Goal: Task Accomplishment & Management: Manage account settings

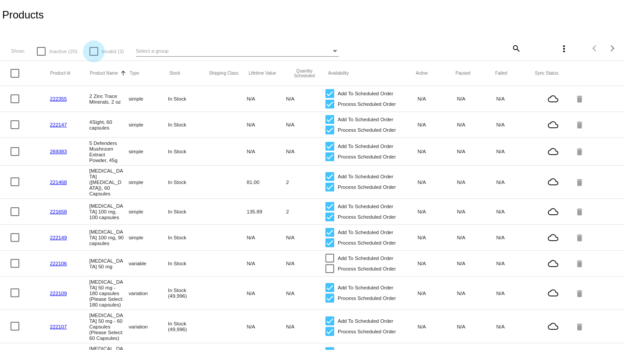
click at [95, 51] on div at bounding box center [94, 51] width 9 height 9
click at [94, 56] on input "Invalid (3)" at bounding box center [93, 56] width 0 height 0
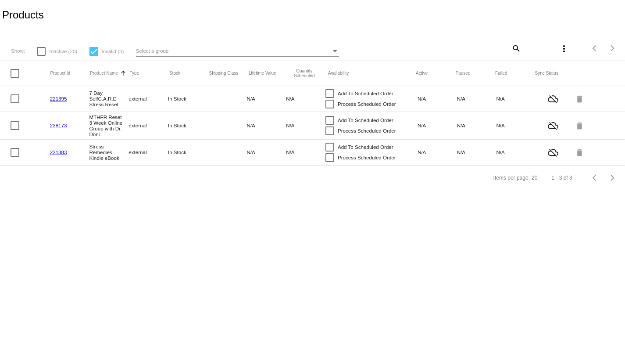
click at [95, 53] on div at bounding box center [94, 51] width 9 height 9
click at [94, 56] on input "Invalid (3)" at bounding box center [93, 56] width 0 height 0
checkbox input "false"
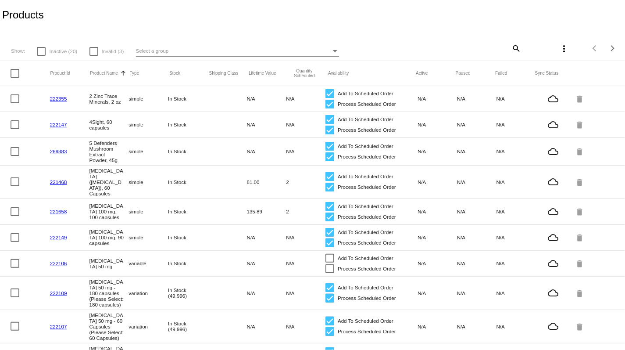
click at [43, 54] on div at bounding box center [41, 51] width 9 height 9
click at [41, 56] on input "Inactive (20)" at bounding box center [41, 56] width 0 height 0
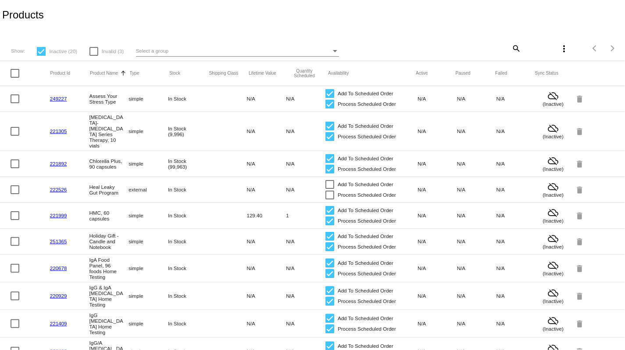
click at [44, 53] on div at bounding box center [41, 51] width 9 height 9
click at [41, 56] on input "Inactive (20)" at bounding box center [41, 56] width 0 height 0
checkbox input "false"
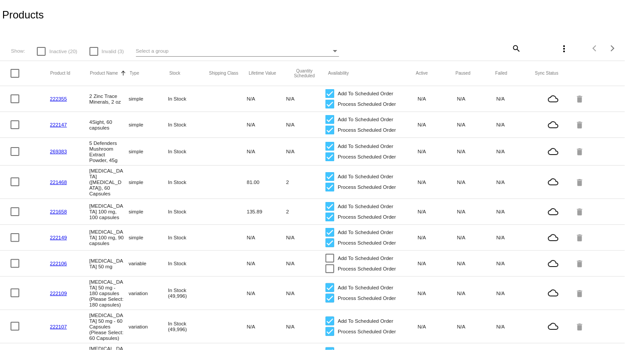
click at [227, 54] on div "Select a group" at bounding box center [233, 51] width 195 height 11
click at [242, 23] on div at bounding box center [312, 175] width 625 height 350
click at [516, 45] on mat-icon "search" at bounding box center [516, 48] width 11 height 14
click at [481, 51] on div "Search" at bounding box center [470, 44] width 104 height 17
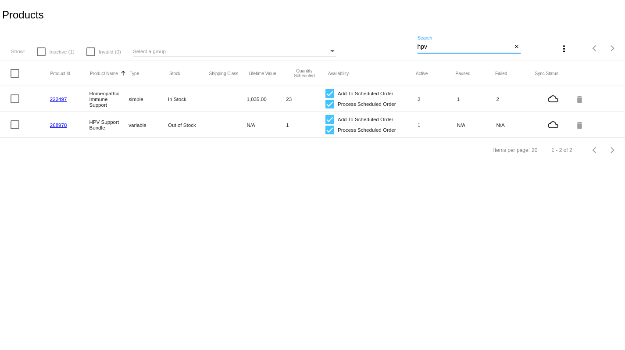
type input "hpv"
click at [55, 127] on link "268978" at bounding box center [58, 125] width 17 height 6
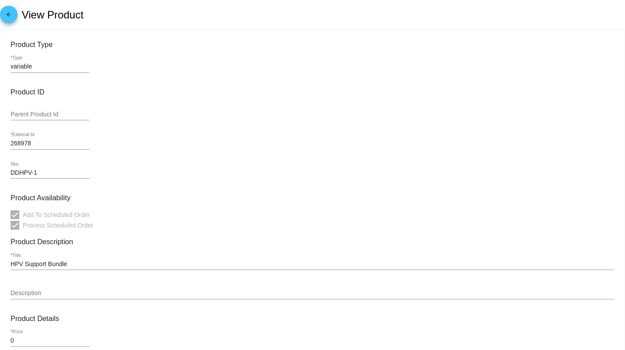
click at [14, 16] on link "arrow_back" at bounding box center [9, 15] width 18 height 18
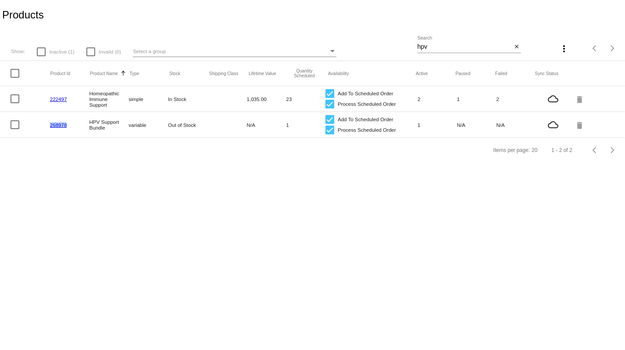
drag, startPoint x: 75, startPoint y: 129, endPoint x: 49, endPoint y: 127, distance: 26.4
click at [49, 127] on mat-row "268978 HPV Support Bundle variable Out of Stock N/A 1 Add To Scheduled Order Pr…" at bounding box center [312, 125] width 625 height 26
click at [60, 128] on link "268978" at bounding box center [58, 125] width 17 height 6
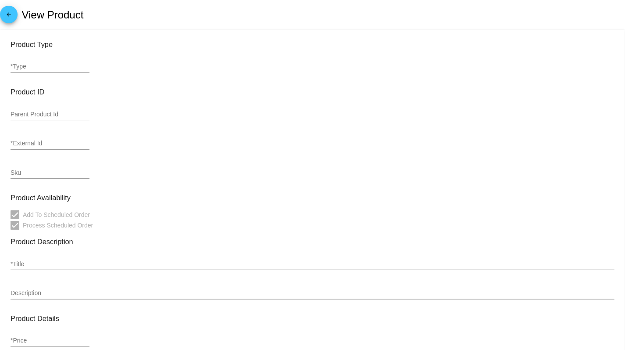
type input "variable"
type input "268978"
type input "DDHPV-1"
type input "HPV Support Bundle"
type input "0"
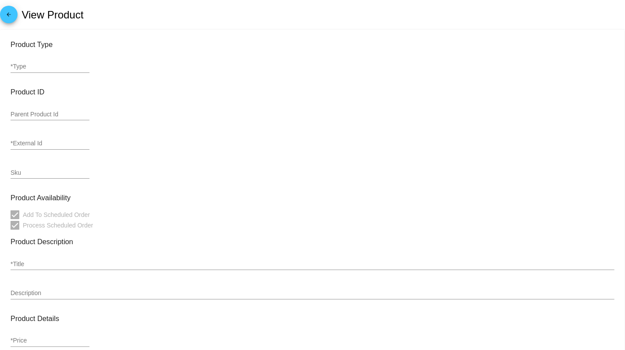
type input "206.06"
type input "Out of Stock"
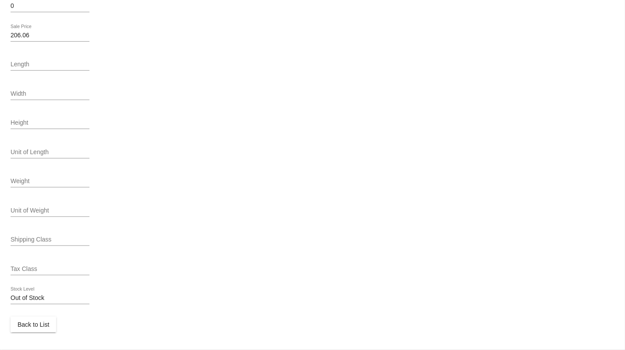
scroll to position [341, 0]
drag, startPoint x: 37, startPoint y: 325, endPoint x: 88, endPoint y: 318, distance: 51.0
click at [88, 318] on div "Back to List" at bounding box center [313, 324] width 604 height 16
click at [57, 300] on input "Out of Stock" at bounding box center [50, 298] width 79 height 7
click at [29, 295] on input "Out of Stock" at bounding box center [50, 298] width 79 height 7
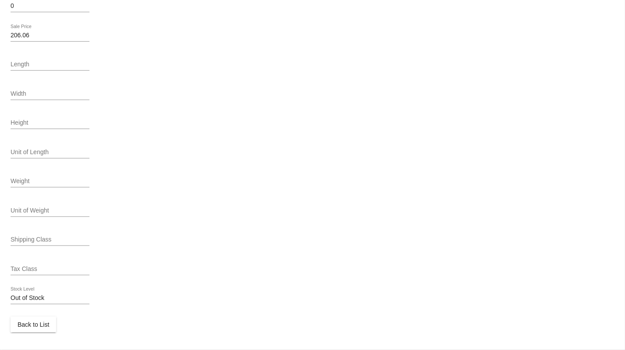
click at [29, 297] on input "Out of Stock" at bounding box center [50, 298] width 79 height 7
click at [32, 330] on button "Back to List" at bounding box center [34, 324] width 46 height 16
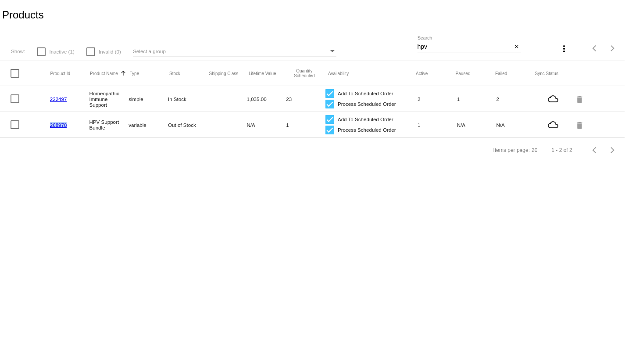
drag, startPoint x: 68, startPoint y: 126, endPoint x: 51, endPoint y: 126, distance: 17.6
click at [51, 126] on mat-cell "268978" at bounding box center [70, 125] width 40 height 10
copy link "268978"
click at [109, 147] on div "Items per page: 20 1 - 2 of 2" at bounding box center [312, 150] width 625 height 25
